Goal: Navigation & Orientation: Find specific page/section

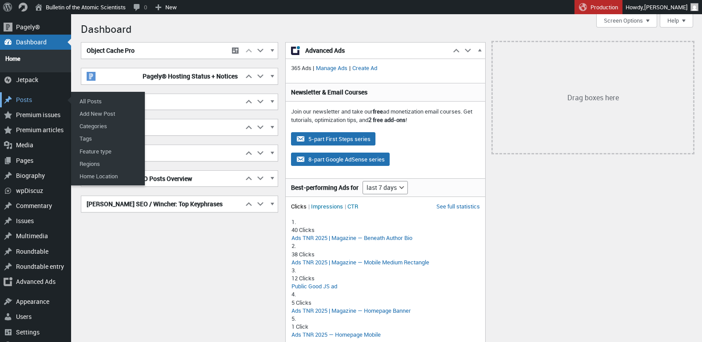
click at [22, 95] on div "Posts" at bounding box center [35, 99] width 71 height 15
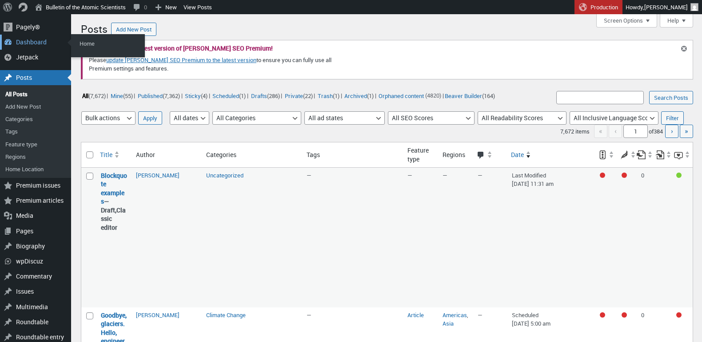
click at [24, 44] on div "Dashboard" at bounding box center [35, 42] width 71 height 15
